Goal: Transaction & Acquisition: Purchase product/service

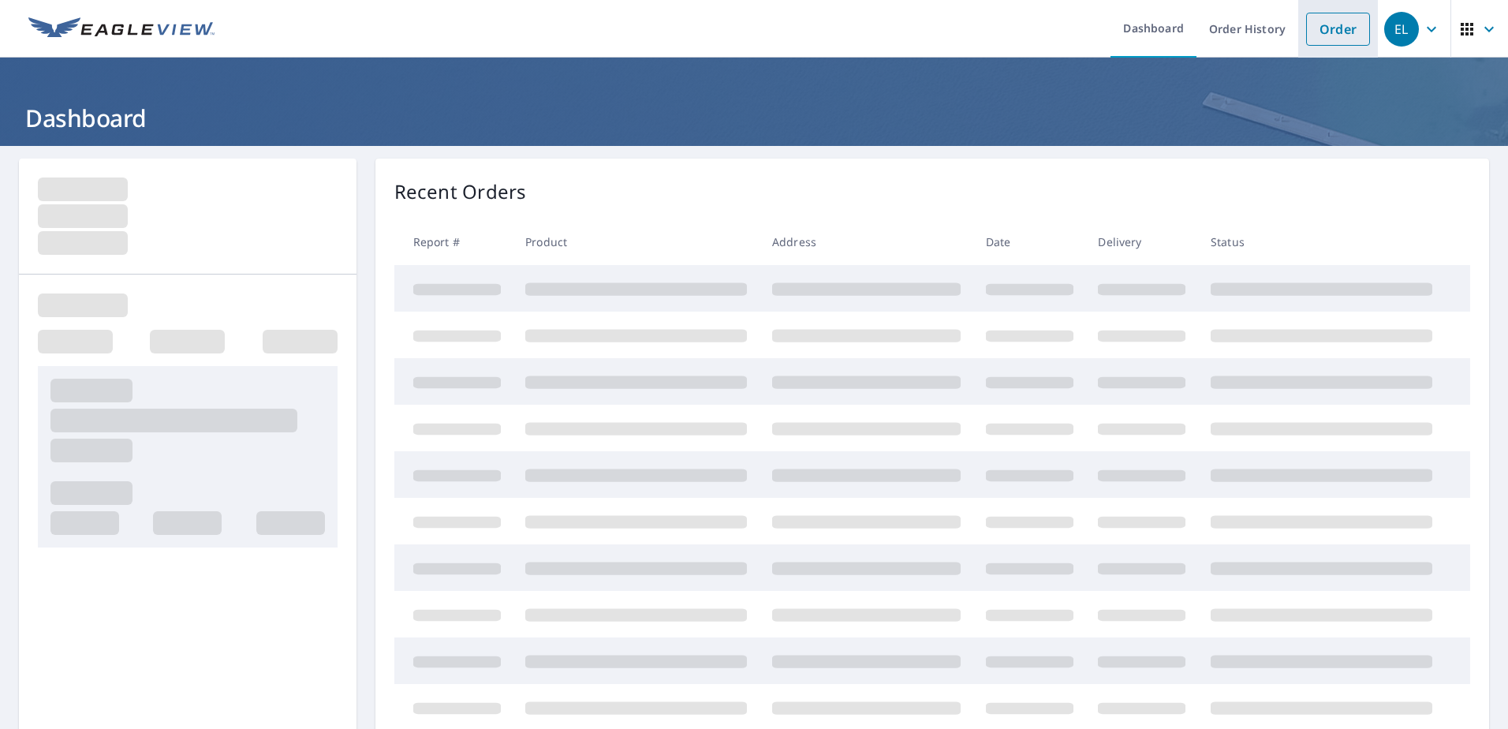
click at [1307, 32] on link "Order" at bounding box center [1338, 29] width 64 height 33
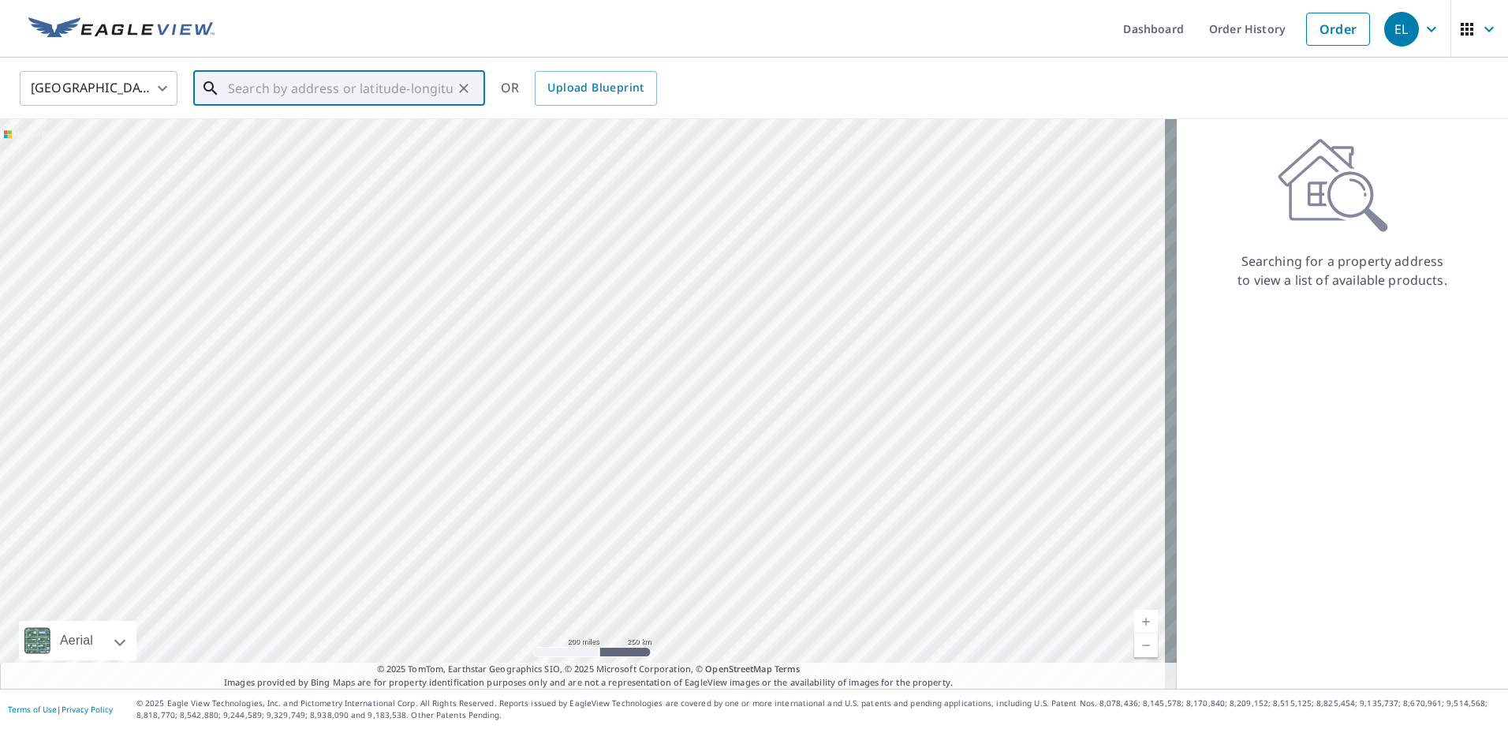
paste input "[STREET_ADDRESS]"
click at [298, 140] on span "1780 Franklin St" at bounding box center [349, 134] width 248 height 19
type input "[STREET_ADDRESS]"
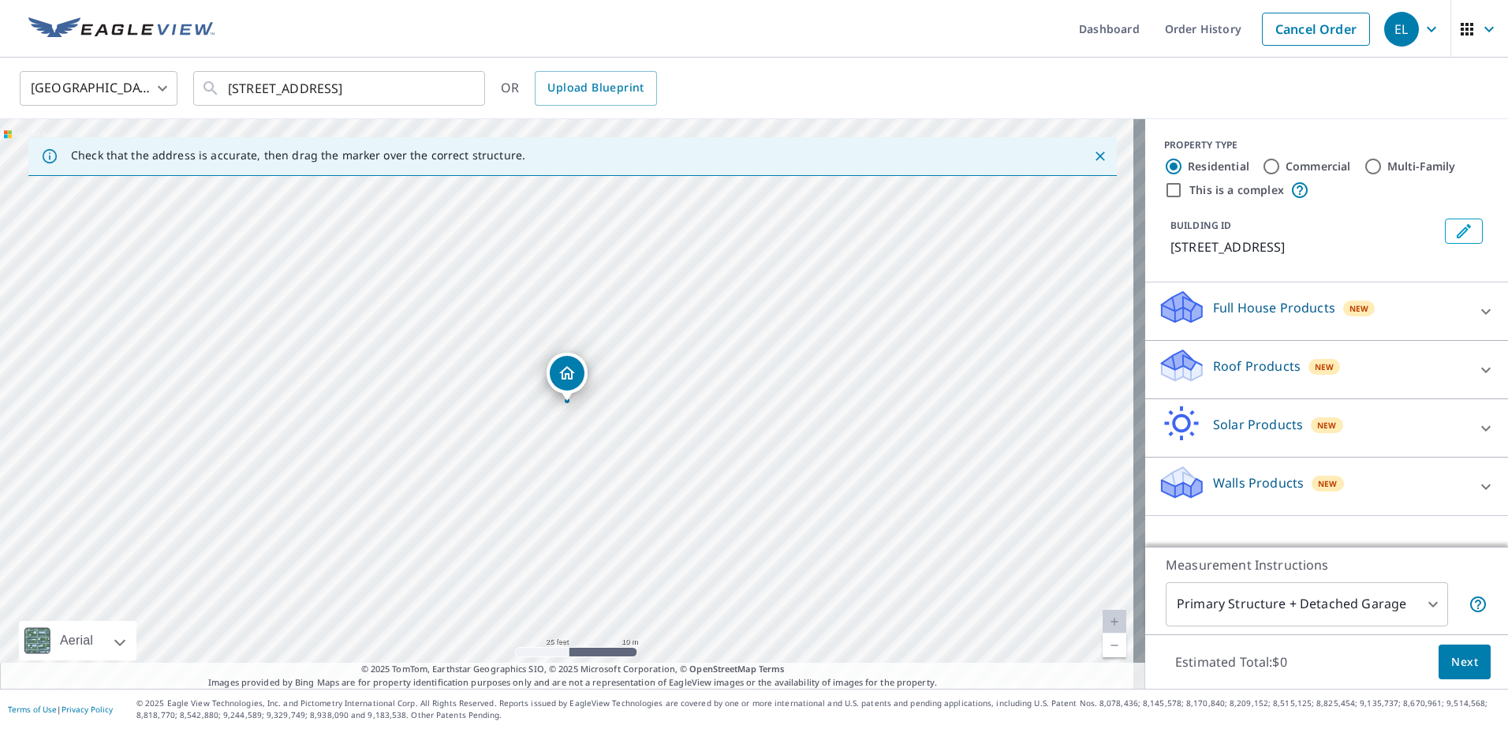
drag, startPoint x: 493, startPoint y: 367, endPoint x: 495, endPoint y: 444, distance: 77.3
click at [495, 444] on div "[STREET_ADDRESS]" at bounding box center [572, 403] width 1145 height 569
drag, startPoint x: 565, startPoint y: 374, endPoint x: 563, endPoint y: 362, distance: 11.9
drag, startPoint x: 1478, startPoint y: 480, endPoint x: 1469, endPoint y: 485, distance: 10.3
click at [1478, 480] on icon at bounding box center [1485, 486] width 19 height 19
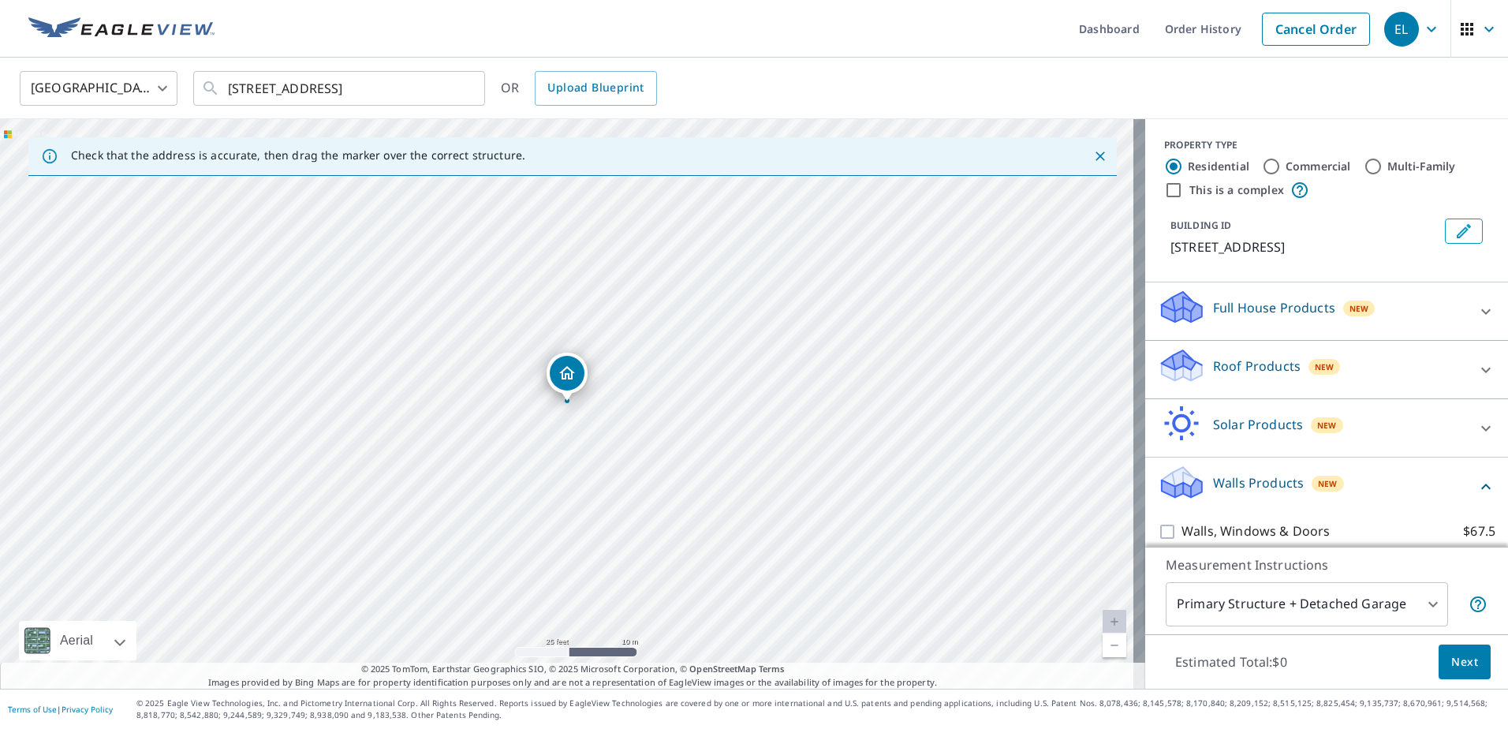
scroll to position [58, 0]
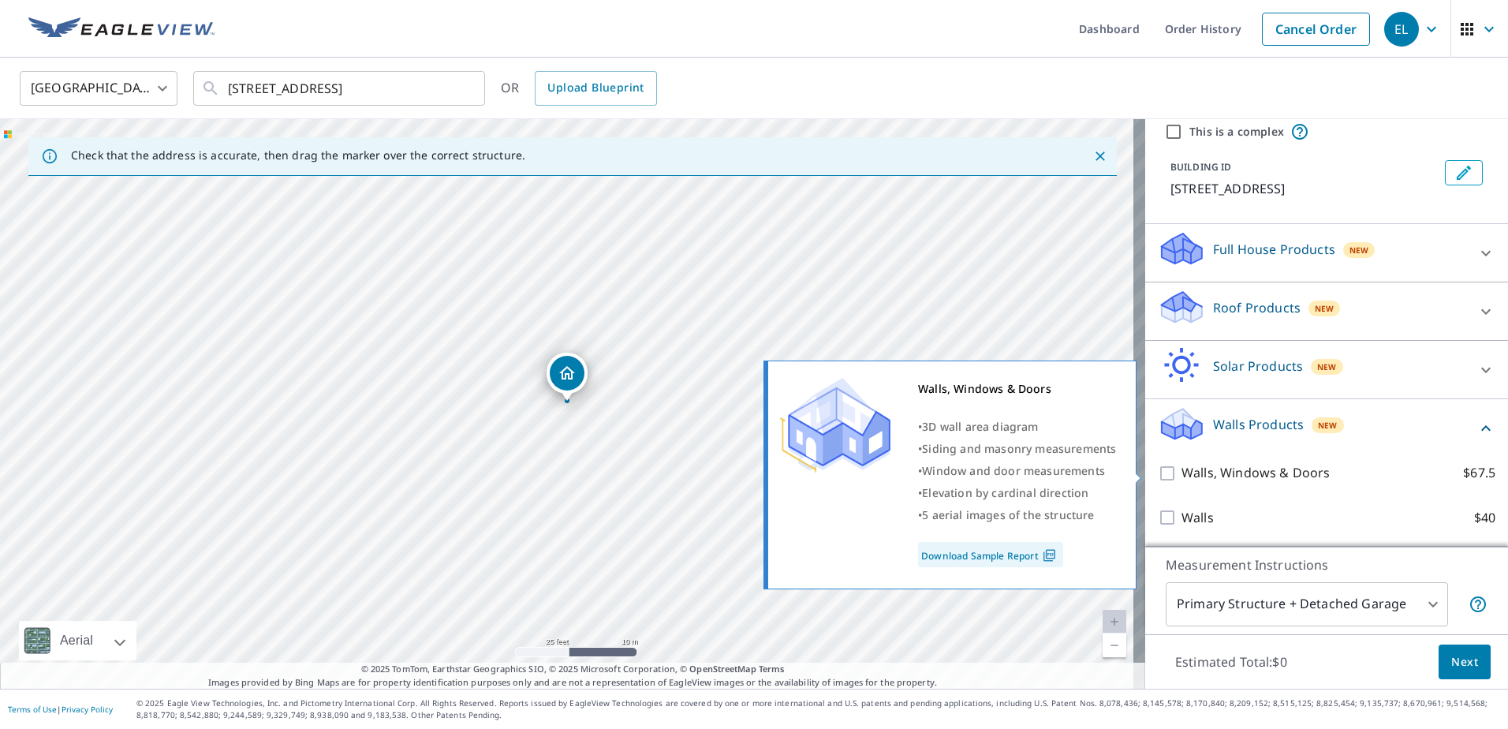
click at [1158, 474] on input "Walls, Windows & Doors $67.5" at bounding box center [1170, 473] width 24 height 19
checkbox input "true"
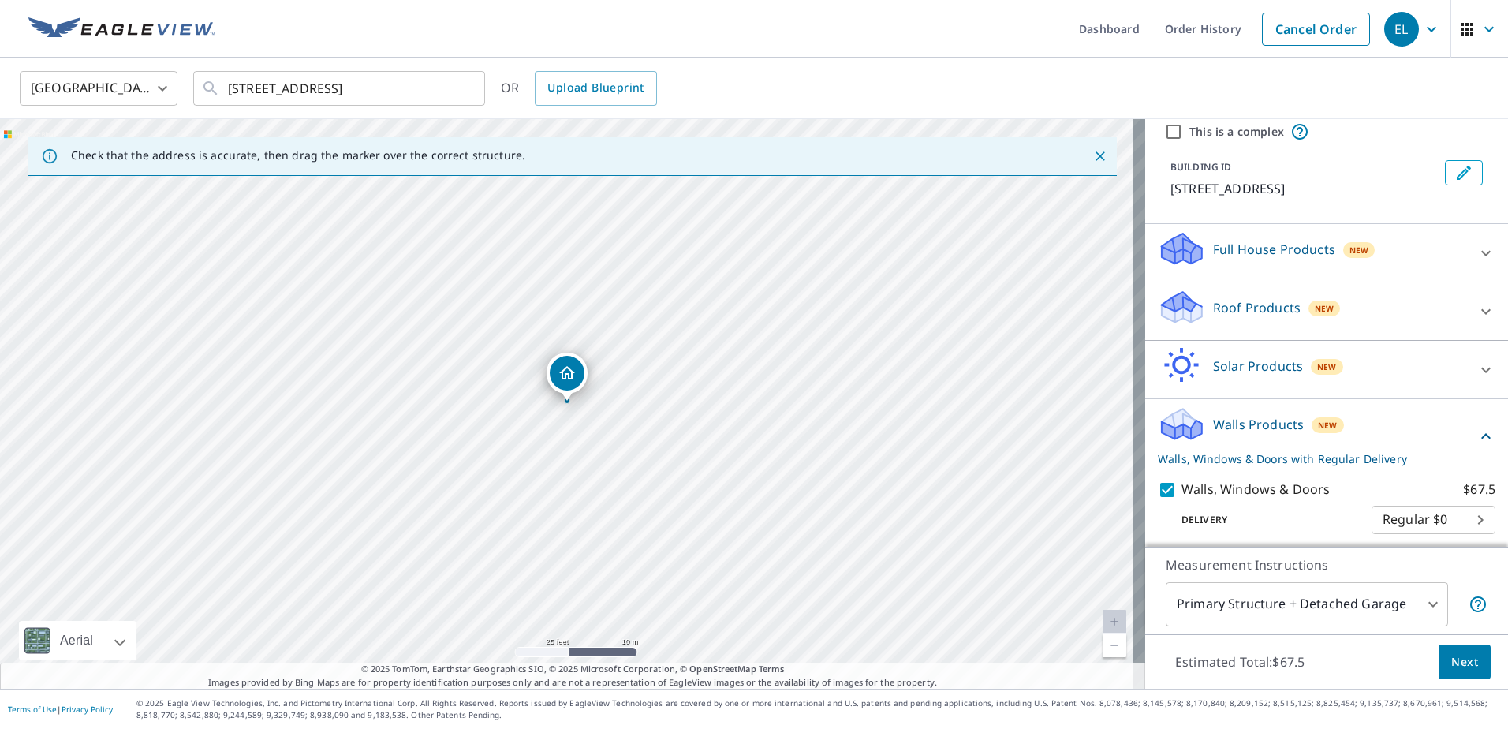
scroll to position [110, 0]
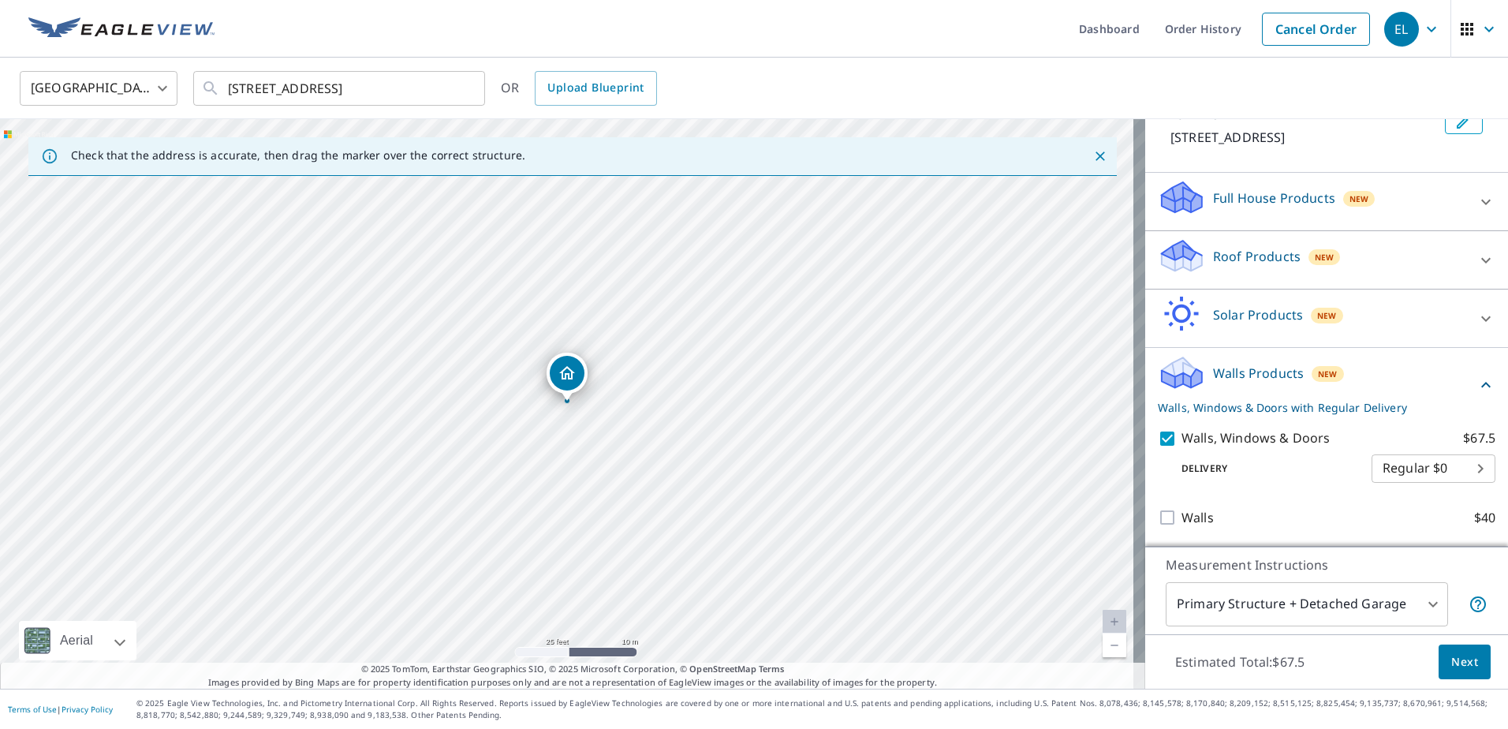
click at [1414, 603] on body "EL EL Dashboard Order History Cancel Order EL United States [GEOGRAPHIC_DATA] ​…" at bounding box center [754, 364] width 1508 height 729
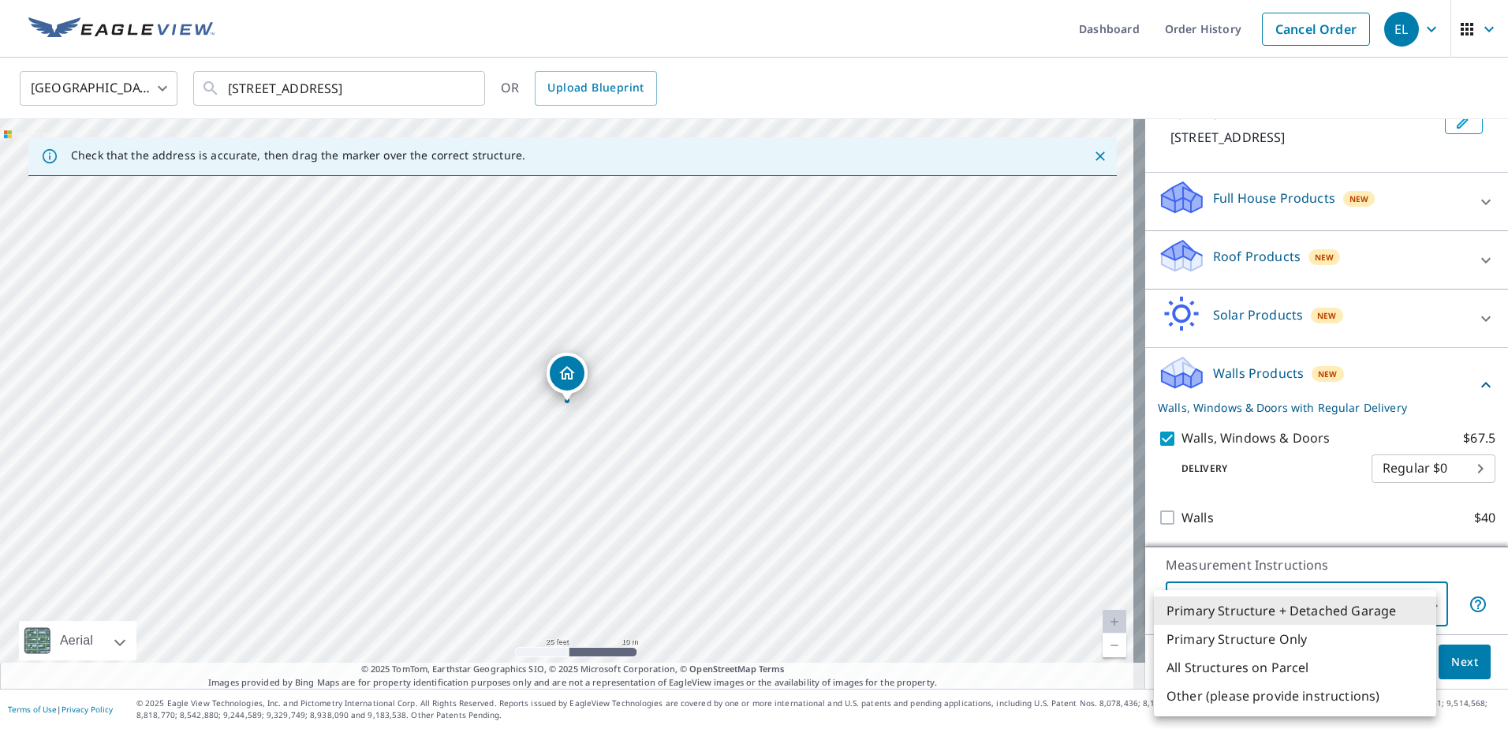
click at [1267, 666] on li "All Structures on Parcel" at bounding box center [1295, 667] width 282 height 28
type input "3"
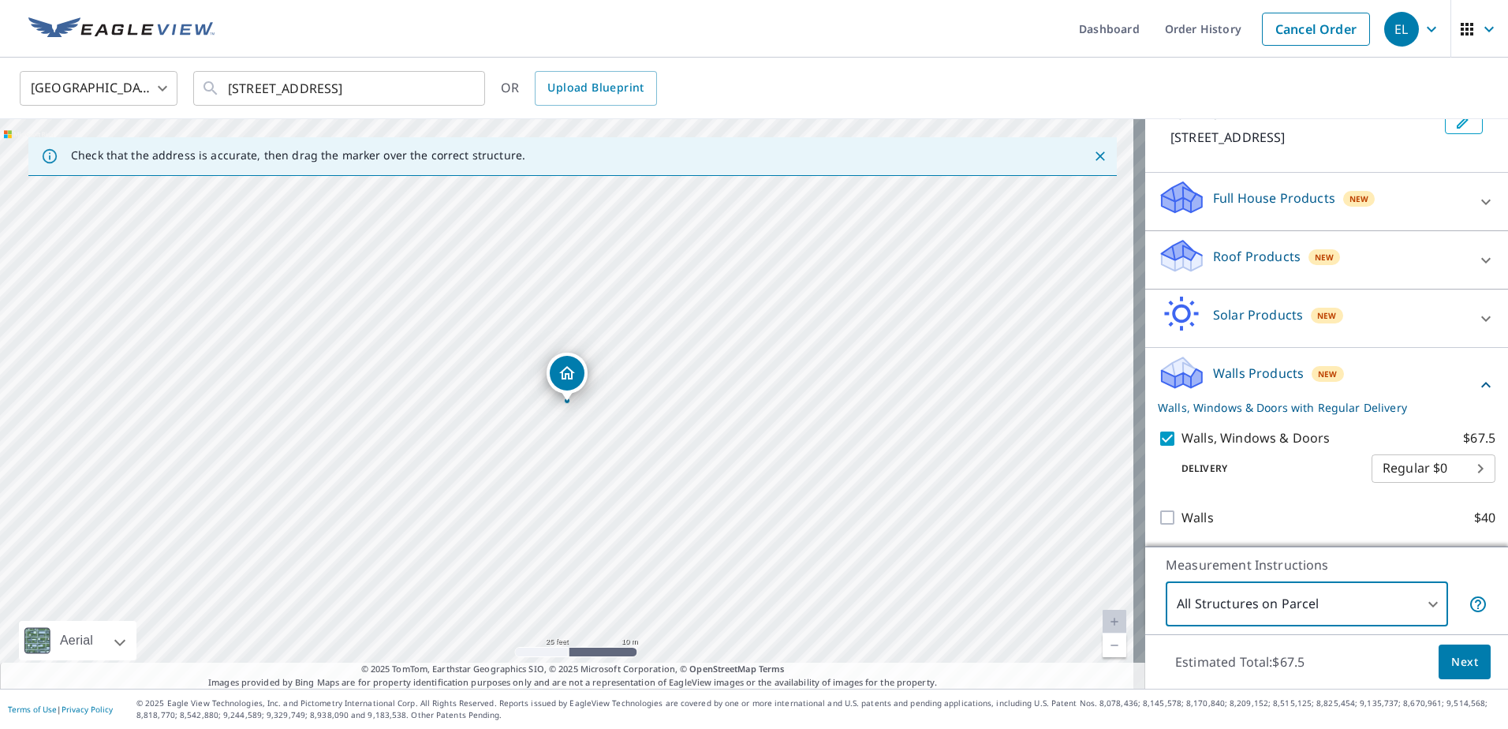
click at [1451, 662] on span "Next" at bounding box center [1464, 662] width 27 height 20
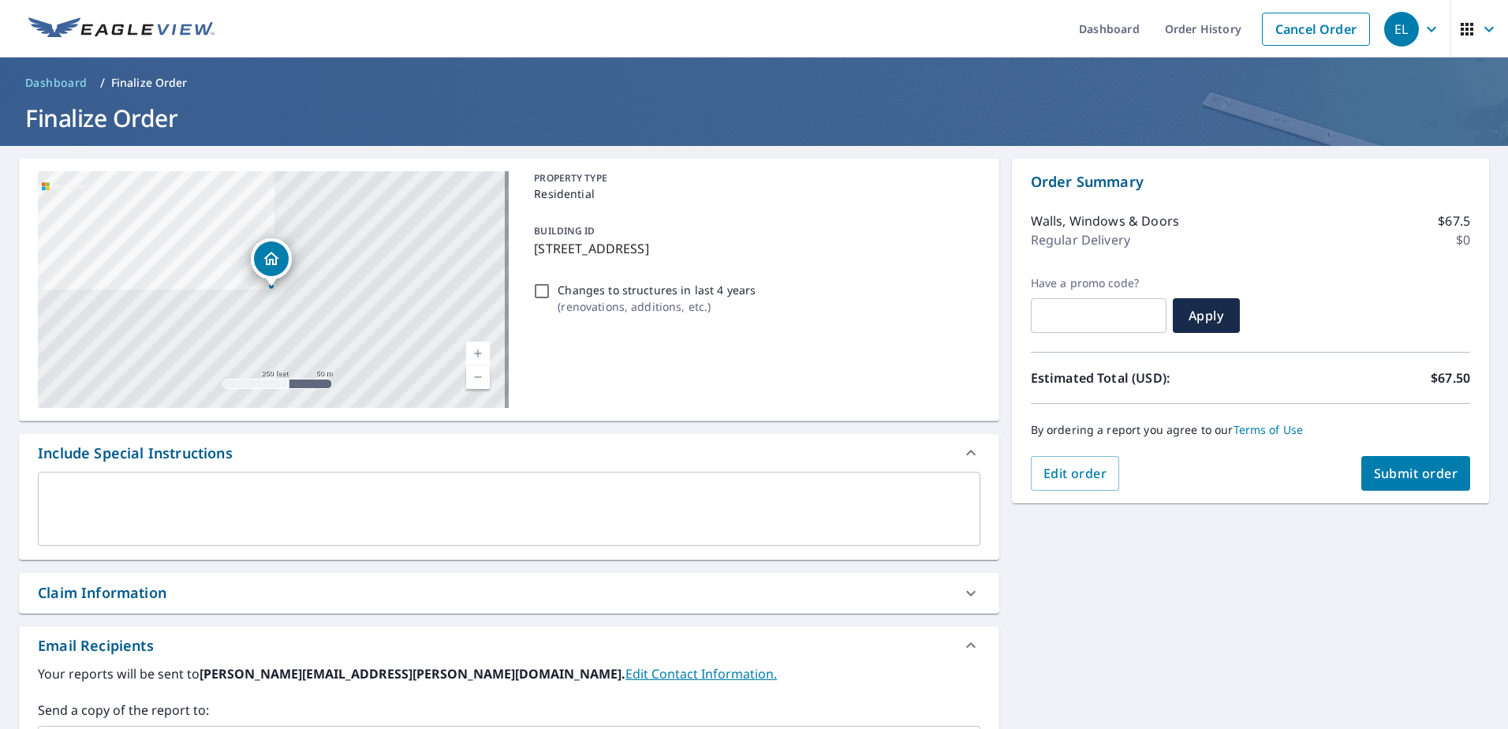
click at [1394, 468] on span "Submit order" at bounding box center [1416, 473] width 84 height 17
checkbox input "true"
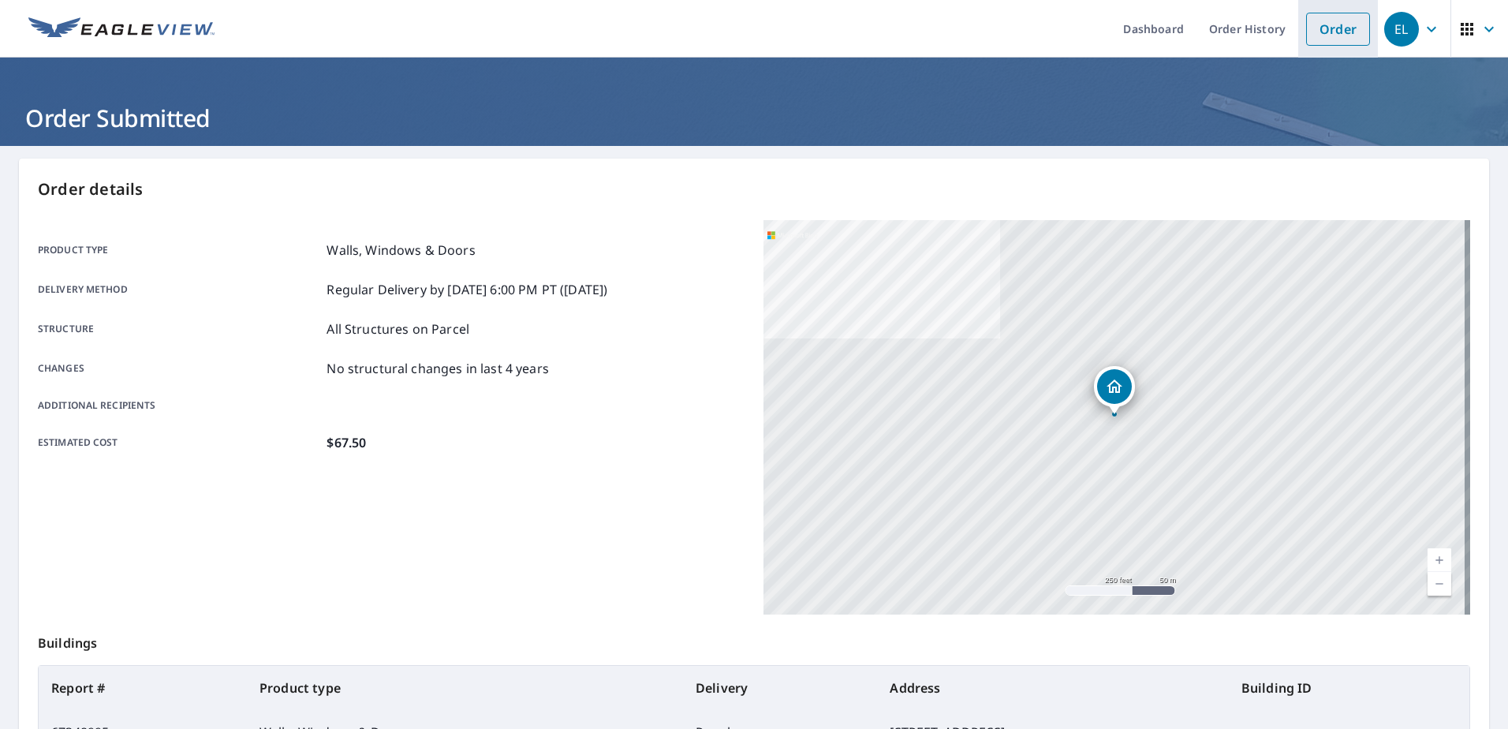
click at [1315, 29] on link "Order" at bounding box center [1338, 29] width 64 height 33
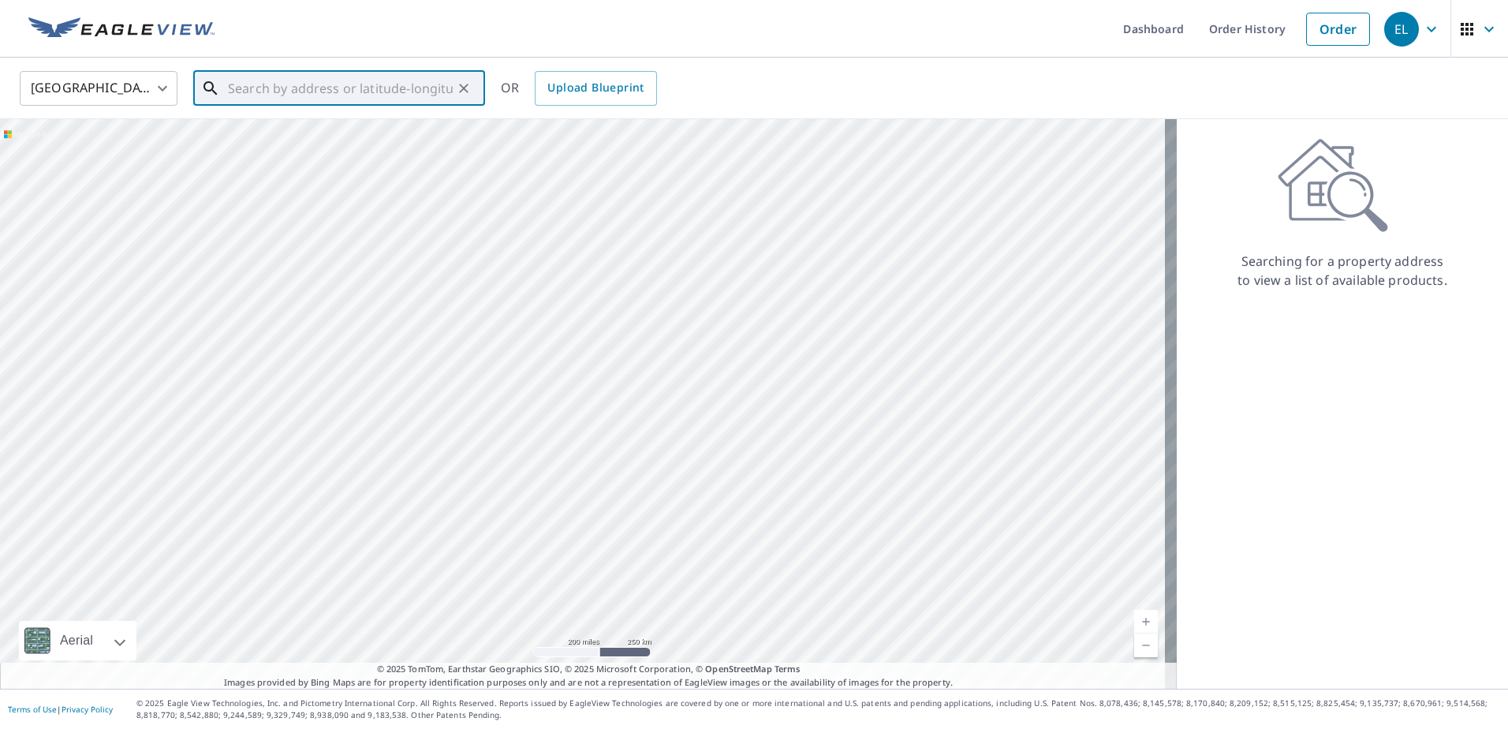
paste input "[STREET_ADDRESS]"
click at [312, 139] on span "[STREET_ADDRESS]" at bounding box center [349, 134] width 248 height 19
type input "[STREET_ADDRESS]"
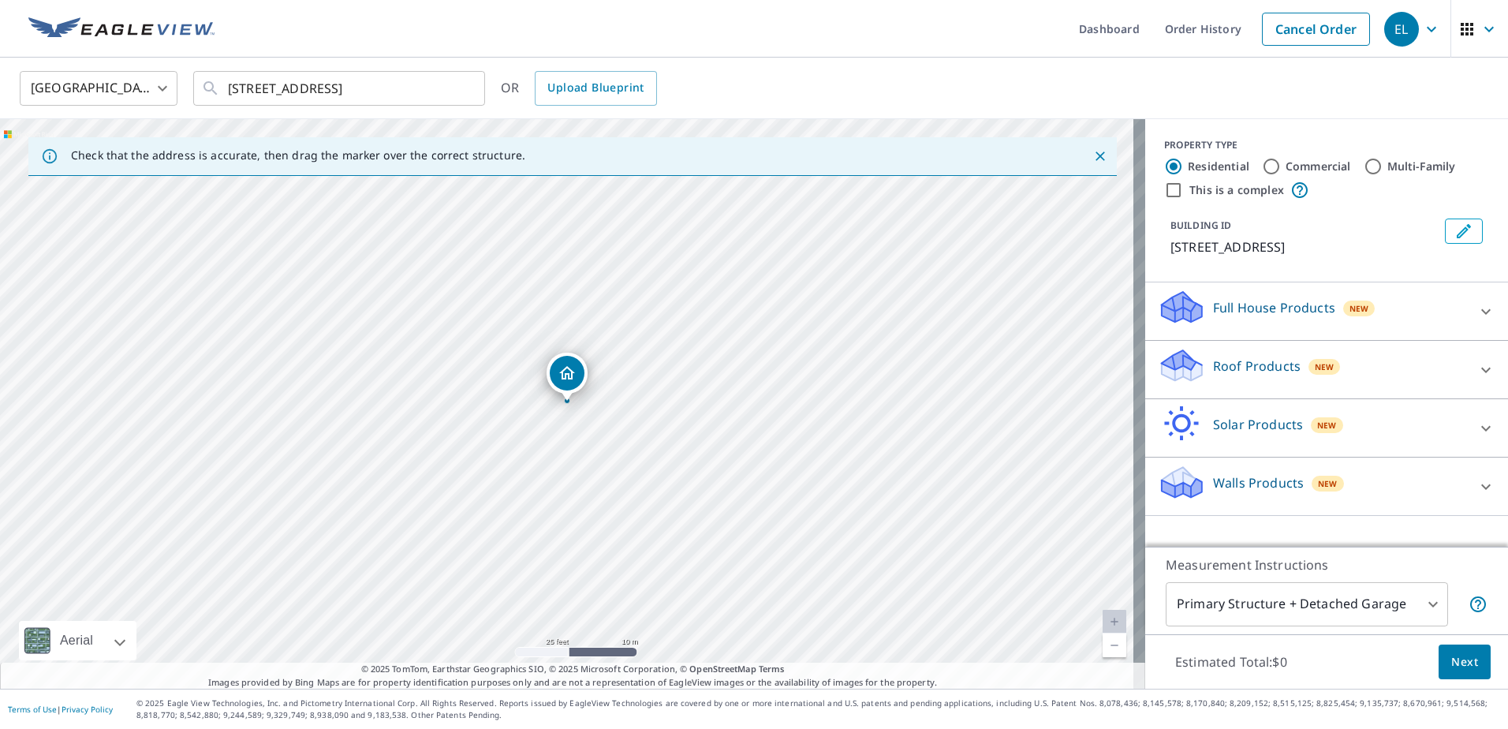
click at [1092, 151] on icon "Close" at bounding box center [1100, 156] width 16 height 16
